Goal: Information Seeking & Learning: Learn about a topic

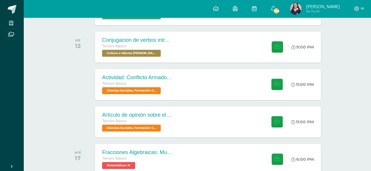
scroll to position [123, 0]
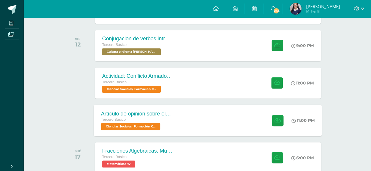
click at [224, 110] on div "Artículo de opinión sobre el Conflicto Armado Interno Tercero Básico Ciencias S…" at bounding box center [208, 120] width 228 height 31
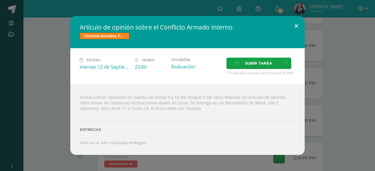
click at [299, 28] on button at bounding box center [296, 26] width 17 height 20
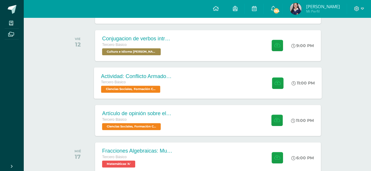
click at [209, 95] on div "Actividad: Conflicto Armado Interno Tercero Básico Ciencias Sociales, Formación…" at bounding box center [208, 82] width 228 height 31
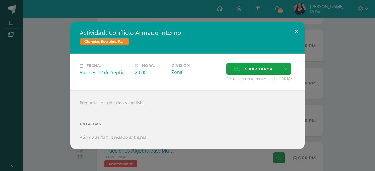
click at [296, 35] on button at bounding box center [296, 32] width 17 height 20
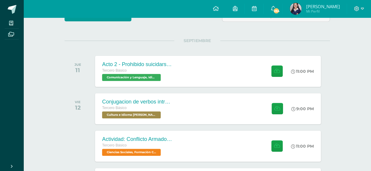
scroll to position [65, 0]
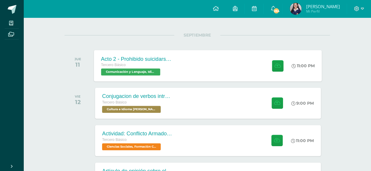
click at [156, 71] on span "Comunicación y Lenguaje, Idioma Español 'A'" at bounding box center [130, 72] width 59 height 7
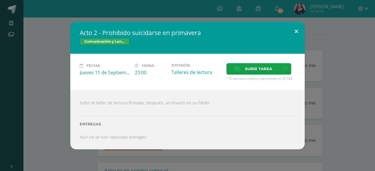
click at [299, 32] on button at bounding box center [296, 32] width 17 height 20
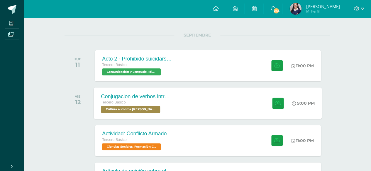
click at [205, 101] on div "Conjugacion de verbos intransitivo, tiempo pasado en Kaqchikel Tercero Básico C…" at bounding box center [208, 103] width 228 height 31
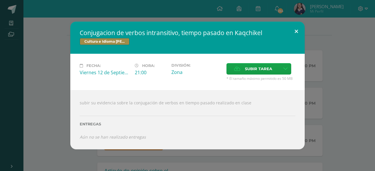
click at [294, 30] on button at bounding box center [296, 32] width 17 height 20
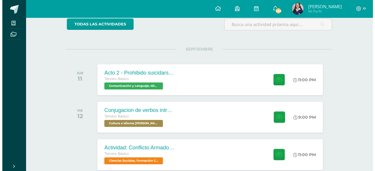
scroll to position [49, 0]
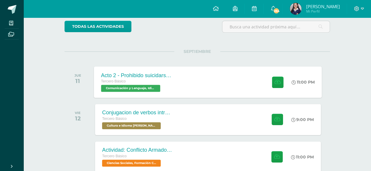
click at [214, 89] on div "Acto 2 - Prohibido suicidarse en primavera Tercero Básico Comunicación y Lengua…" at bounding box center [208, 82] width 228 height 31
